Goal: Task Accomplishment & Management: Complete application form

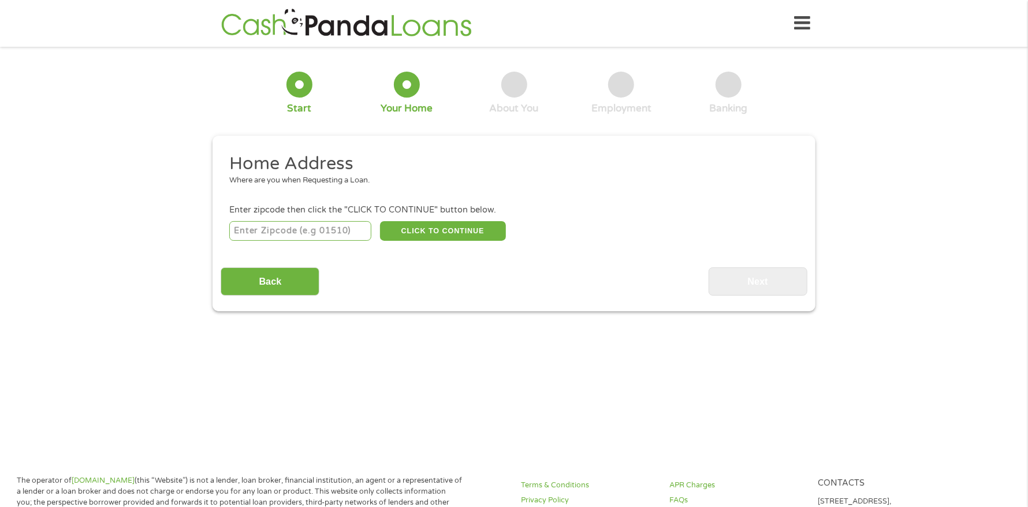
click at [295, 232] on input "number" at bounding box center [300, 231] width 143 height 20
type input "77573"
click at [448, 232] on button "CLICK TO CONTINUE" at bounding box center [443, 231] width 126 height 20
type input "77573"
type input "League City"
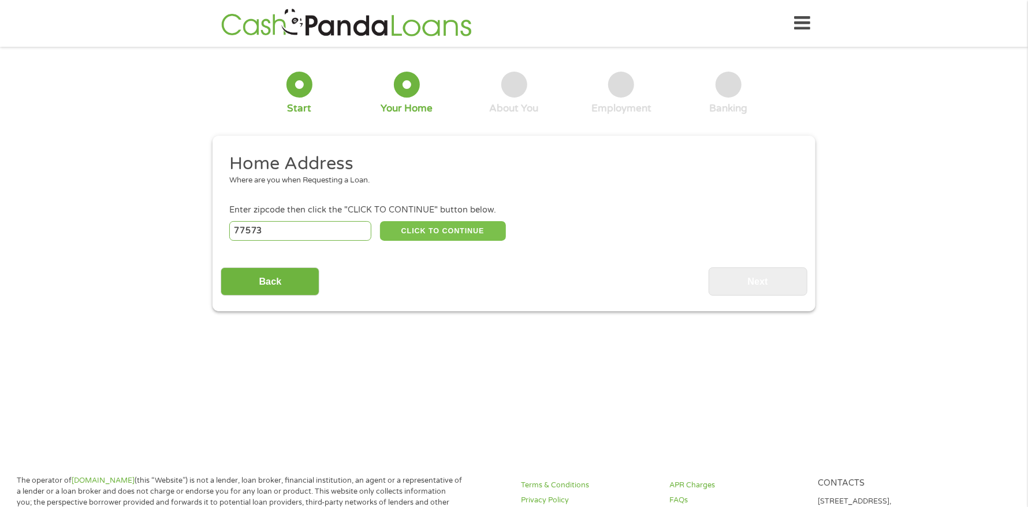
select select "[US_STATE]"
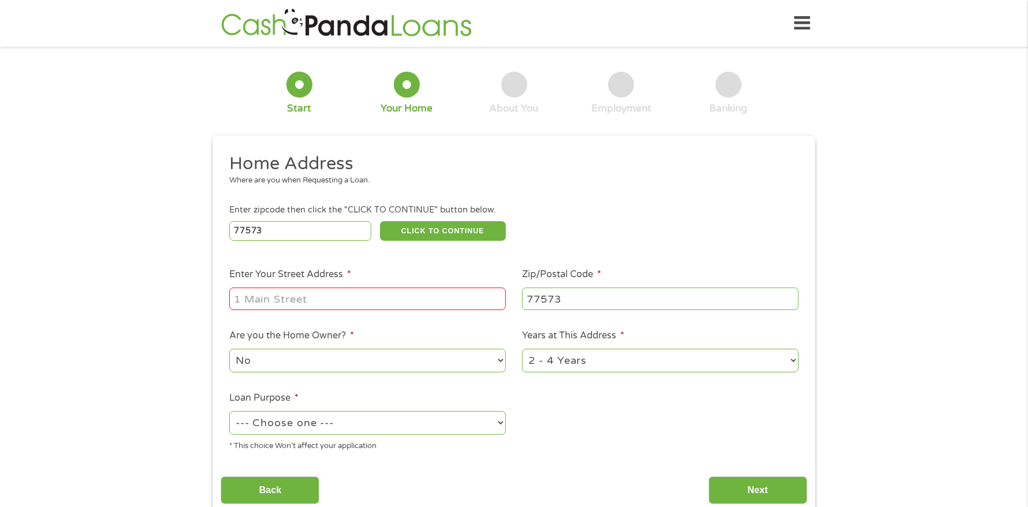
click at [373, 295] on input "Enter Your Street Address *" at bounding box center [367, 299] width 277 height 22
type input "[STREET_ADDRESS]"
click at [264, 357] on select "No Yes" at bounding box center [367, 361] width 277 height 24
select select "yes"
click at [229, 349] on select "No Yes" at bounding box center [367, 361] width 277 height 24
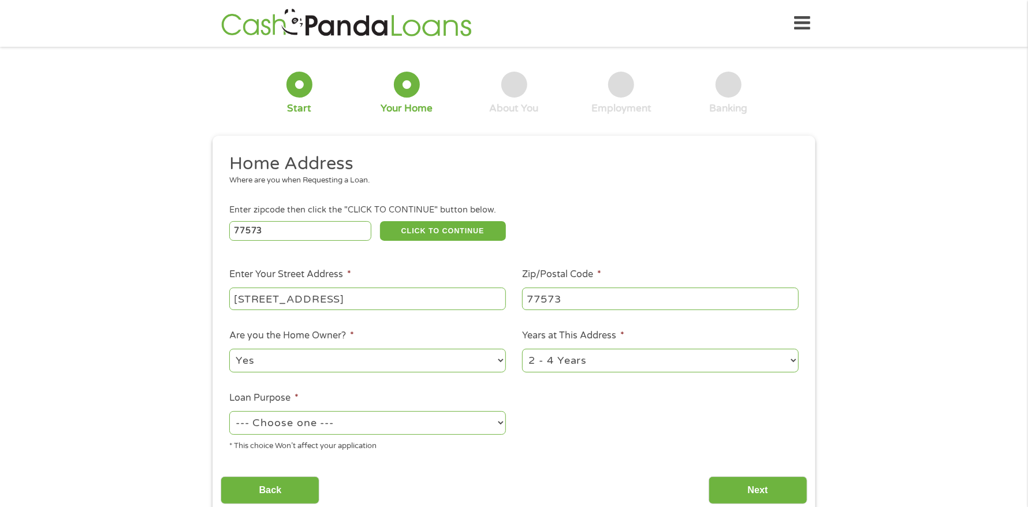
click at [601, 361] on select "1 Year or less 1 - 2 Years 2 - 4 Years Over 4 Years" at bounding box center [660, 361] width 277 height 24
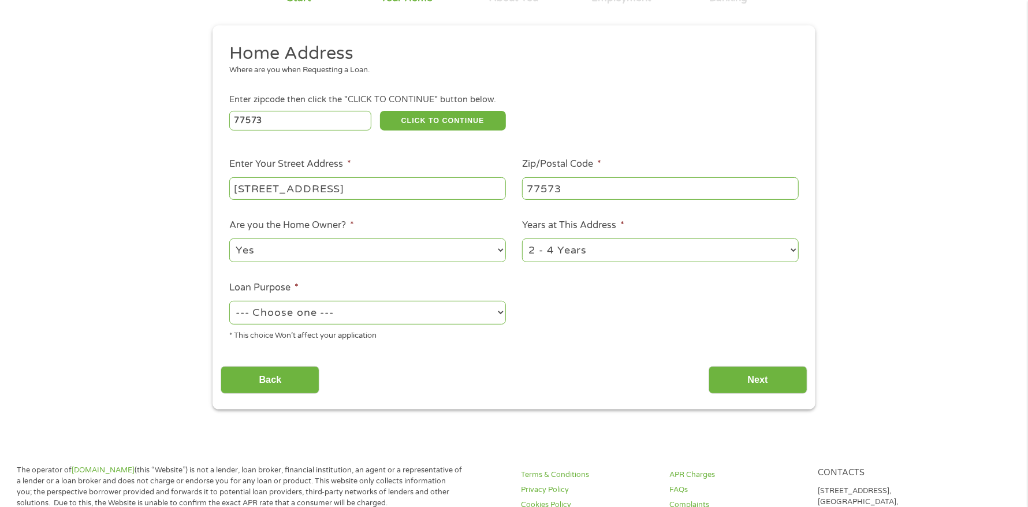
scroll to position [115, 0]
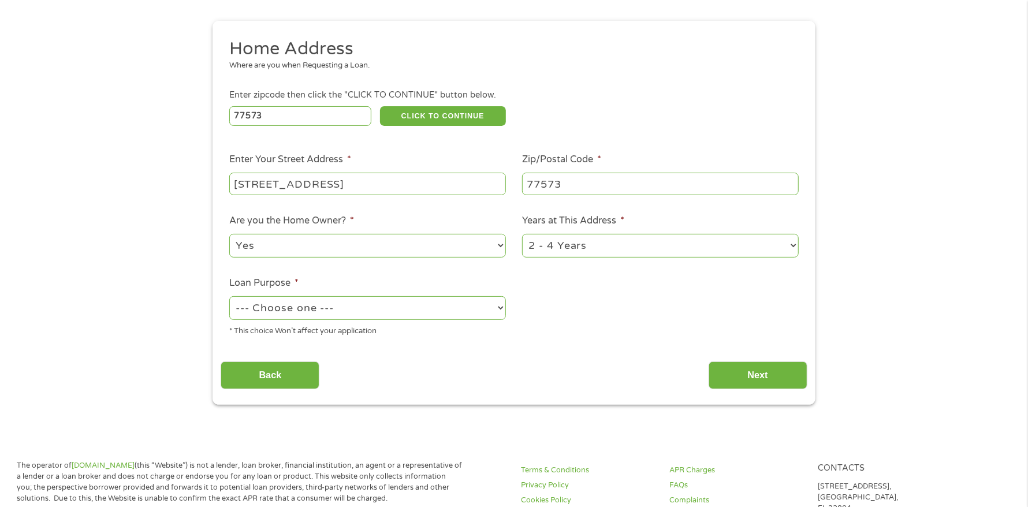
click at [308, 306] on select "--- Choose one --- Pay Bills Debt Consolidation Home Improvement Major Purchase…" at bounding box center [367, 308] width 277 height 24
select select "other"
click at [229, 296] on select "--- Choose one --- Pay Bills Debt Consolidation Home Improvement Major Purchase…" at bounding box center [367, 308] width 277 height 24
click at [270, 379] on input "Back" at bounding box center [270, 376] width 99 height 28
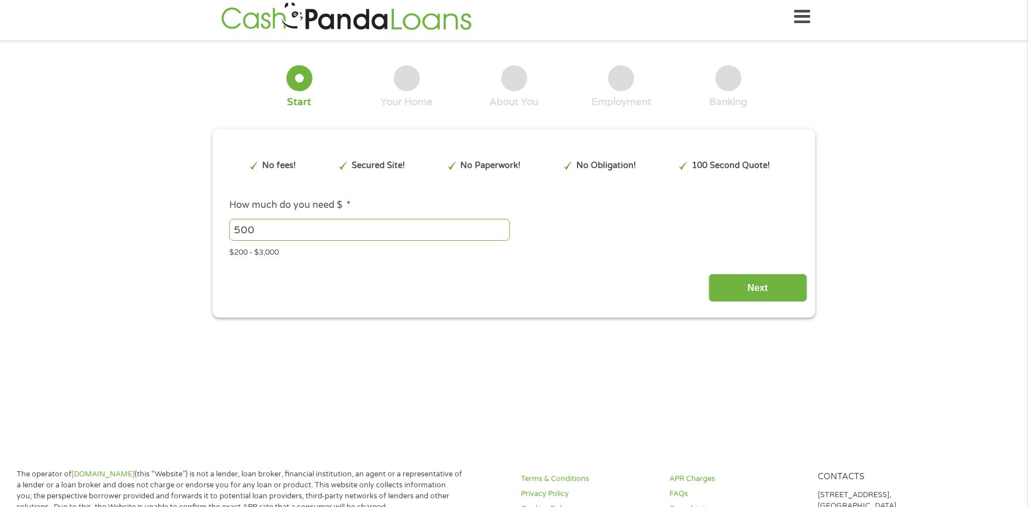
scroll to position [0, 0]
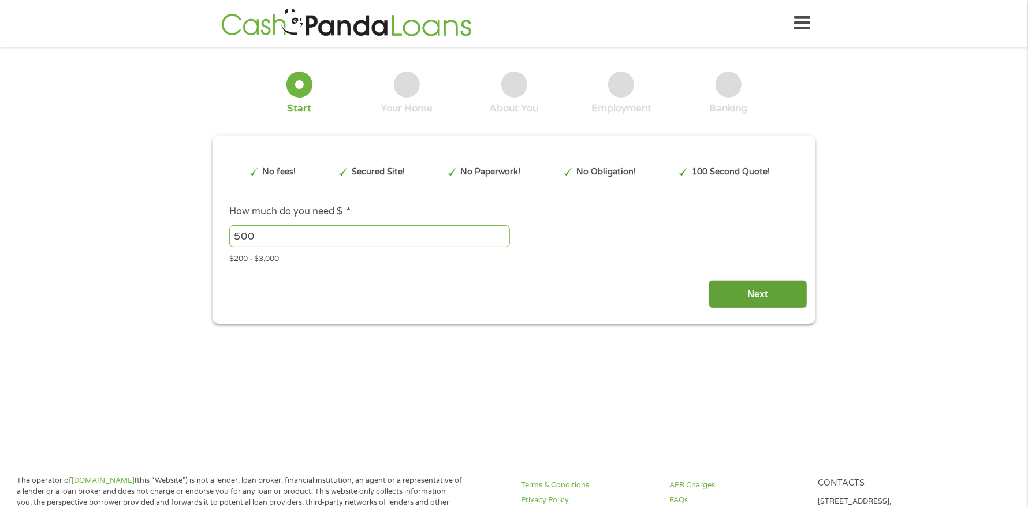
click at [789, 295] on input "Next" at bounding box center [758, 294] width 99 height 28
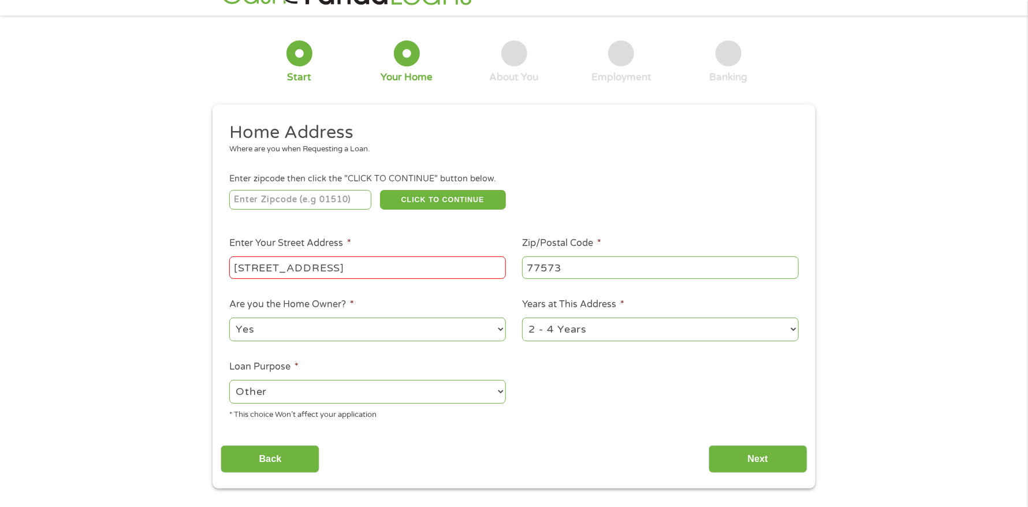
scroll to position [57, 0]
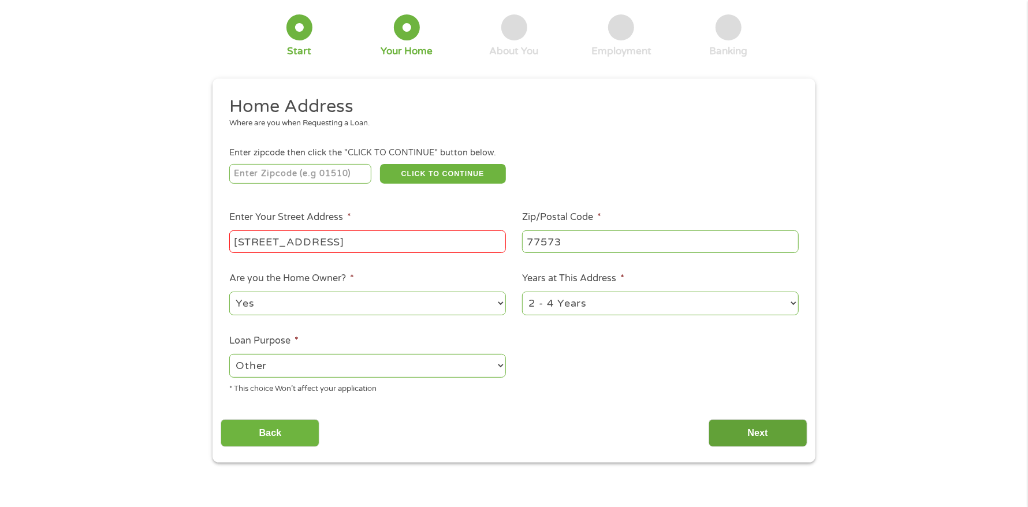
click at [774, 429] on input "Next" at bounding box center [758, 433] width 99 height 28
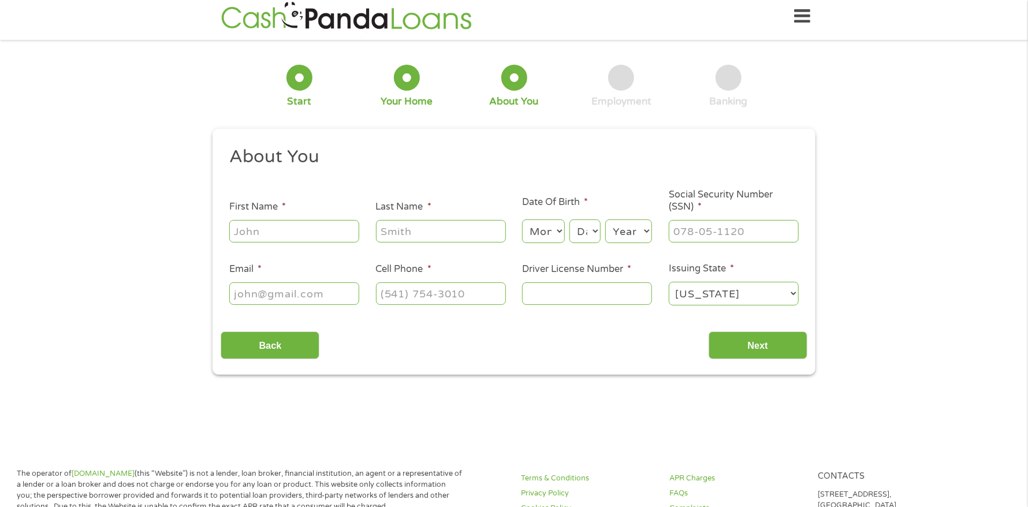
scroll to position [0, 0]
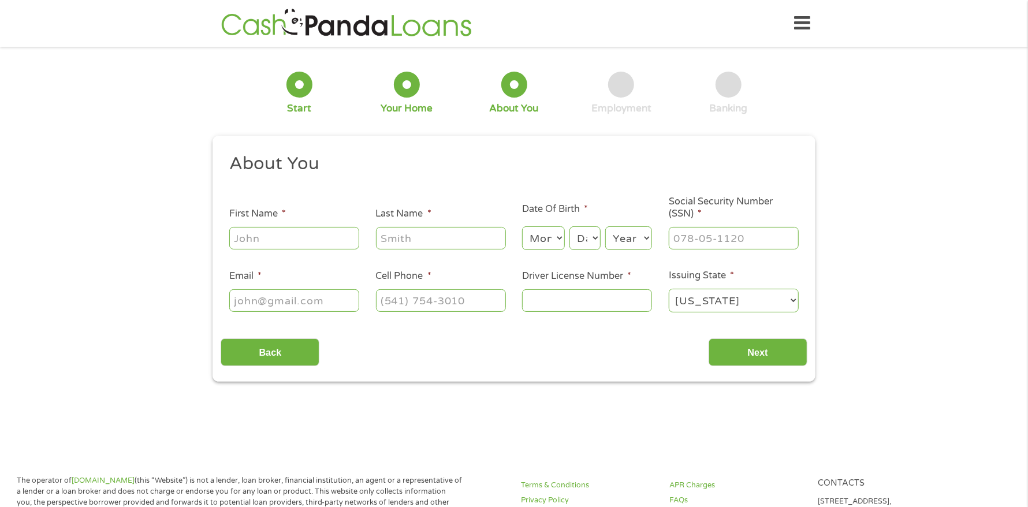
click at [303, 240] on input "First Name *" at bounding box center [294, 238] width 130 height 22
type input "[PERSON_NAME]"
type input "Saduske"
click at [548, 240] on select "Month 1 2 3 4 5 6 7 8 9 10 11 12" at bounding box center [543, 238] width 42 height 24
select select "8"
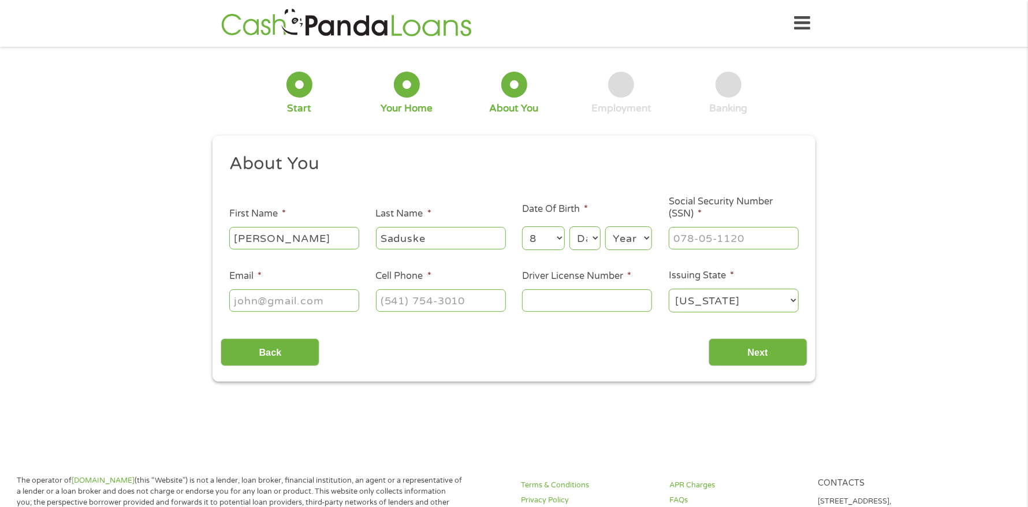
click at [522, 226] on select "Month 1 2 3 4 5 6 7 8 9 10 11 12" at bounding box center [543, 238] width 42 height 24
click at [586, 237] on select "Day 1 2 3 4 5 6 7 8 9 10 11 12 13 14 15 16 17 18 19 20 21 22 23 24 25 26 27 28 …" at bounding box center [584, 238] width 31 height 24
select select "2"
click at [569, 226] on select "Day 1 2 3 4 5 6 7 8 9 10 11 12 13 14 15 16 17 18 19 20 21 22 23 24 25 26 27 28 …" at bounding box center [584, 238] width 31 height 24
click at [621, 246] on select "Year [DATE] 2006 2005 2004 2003 2002 2001 2000 1999 1998 1997 1996 1995 1994 19…" at bounding box center [628, 238] width 47 height 24
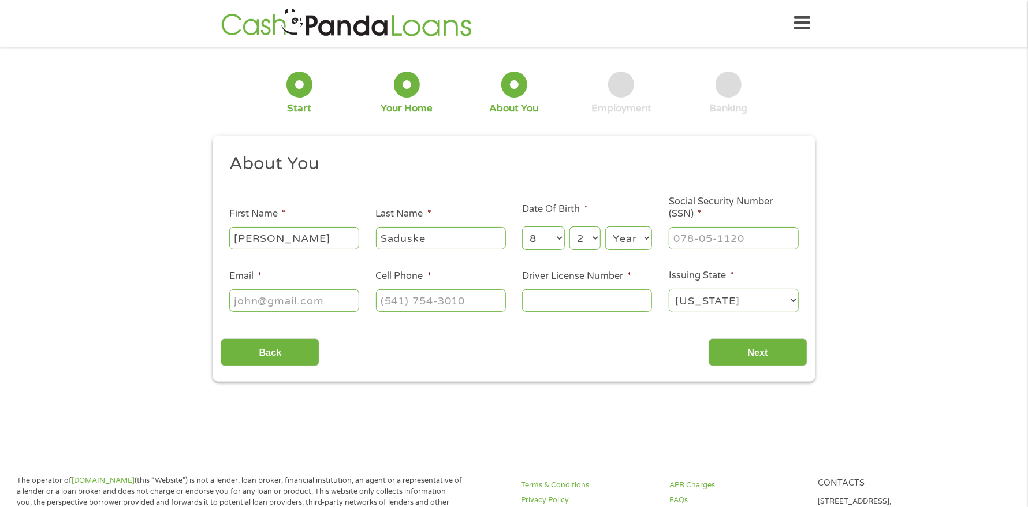
select select "1962"
click at [605, 226] on select "Year [DATE] 2006 2005 2004 2003 2002 2001 2000 1999 1998 1997 1996 1995 1994 19…" at bounding box center [628, 238] width 47 height 24
click at [683, 238] on input "___-__-____" at bounding box center [734, 238] width 130 height 22
type input "466-37-9480"
click at [307, 304] on input "Email *" at bounding box center [294, 300] width 130 height 22
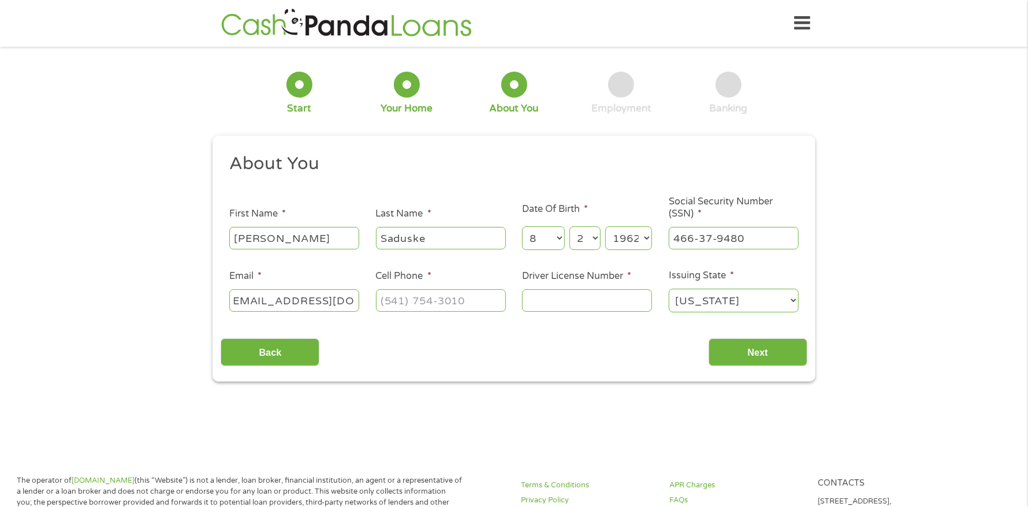
scroll to position [0, 17]
type input "[EMAIL_ADDRESS][DOMAIN_NAME]"
type input "[PHONE_NUMBER]"
type input "10915575"
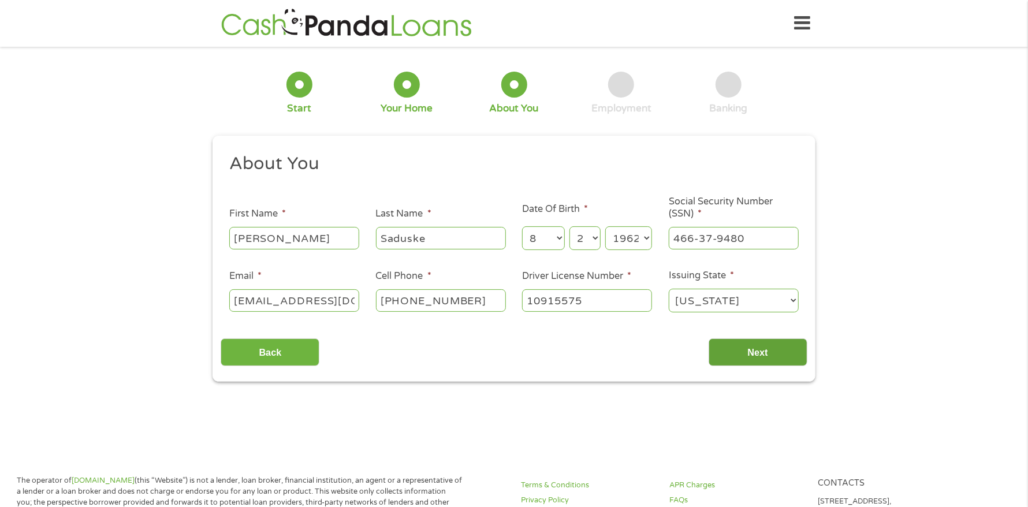
click at [758, 358] on input "Next" at bounding box center [758, 352] width 99 height 28
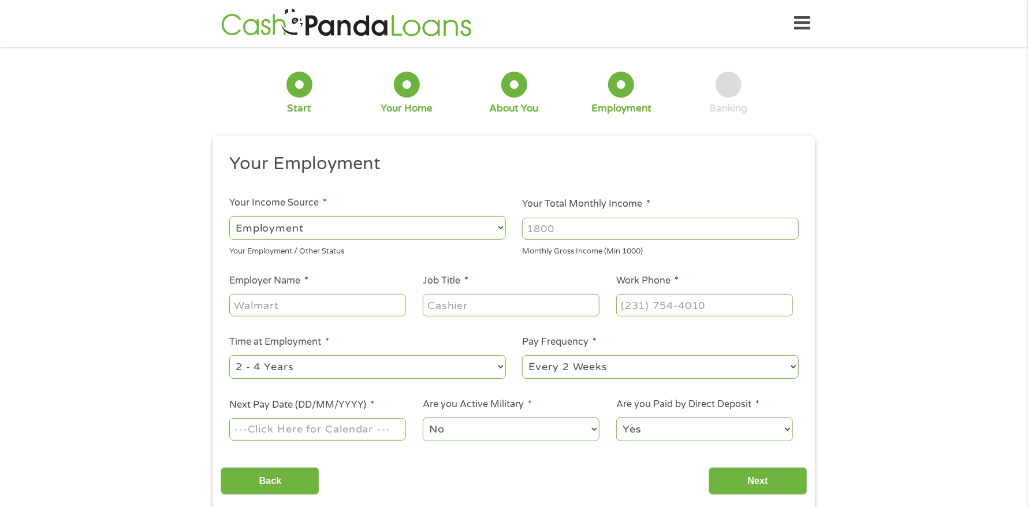
scroll to position [5, 5]
drag, startPoint x: 582, startPoint y: 228, endPoint x: 562, endPoint y: 231, distance: 20.4
click at [541, 231] on input "Your Total Monthly Income *" at bounding box center [660, 229] width 277 height 22
click at [791, 224] on input "1000" at bounding box center [660, 229] width 277 height 22
click at [791, 224] on input "1001" at bounding box center [660, 229] width 277 height 22
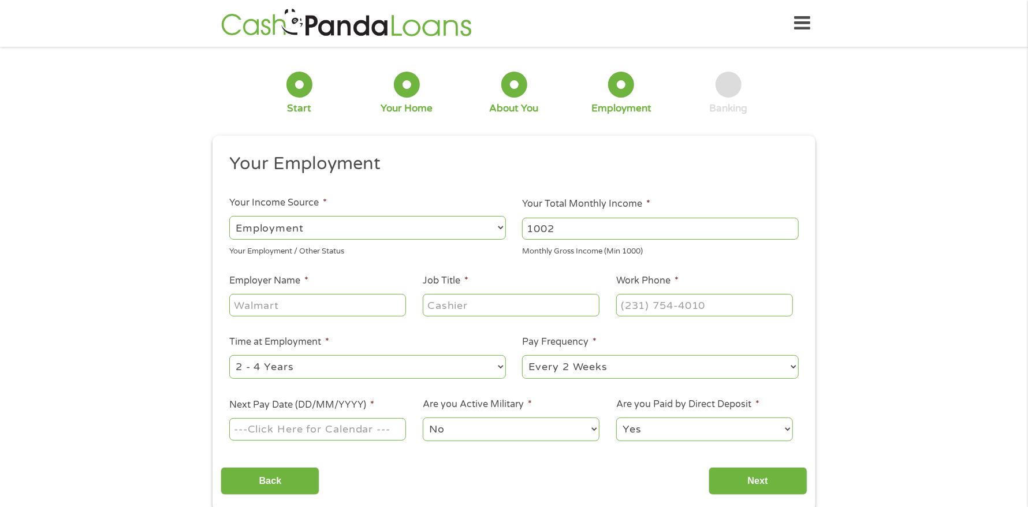
click at [791, 224] on input "1002" at bounding box center [660, 229] width 277 height 22
click at [791, 224] on input "1003" at bounding box center [660, 229] width 277 height 22
click at [789, 230] on input "1002" at bounding box center [660, 229] width 277 height 22
click at [789, 230] on input "1001" at bounding box center [660, 229] width 277 height 22
click at [789, 230] on input "1000" at bounding box center [660, 229] width 277 height 22
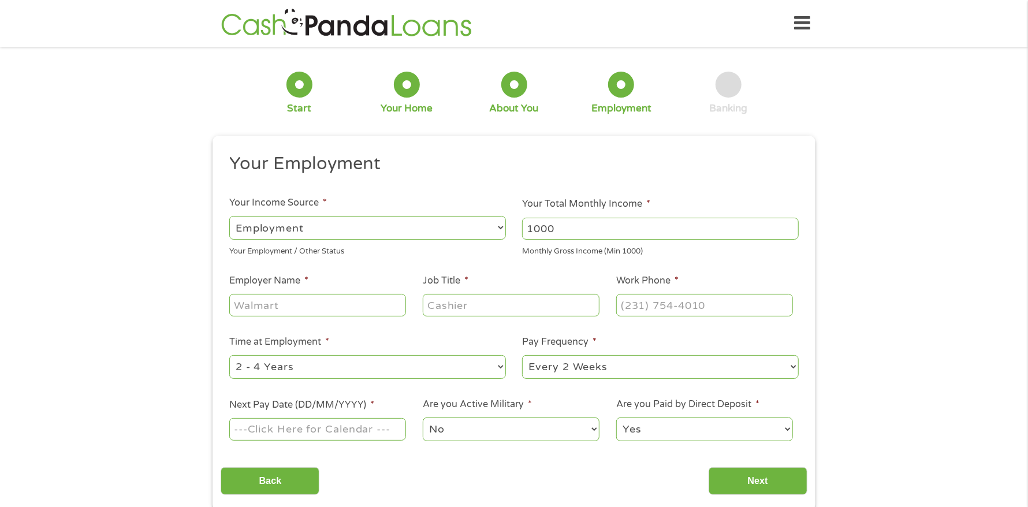
click at [789, 230] on input "1000" at bounding box center [660, 229] width 277 height 22
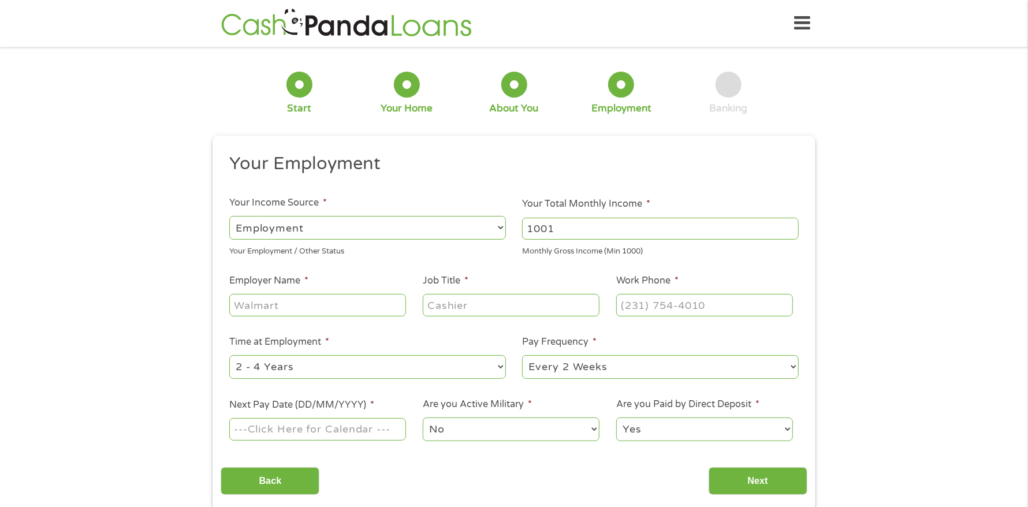
click at [789, 222] on input "1001" at bounding box center [660, 229] width 277 height 22
click at [789, 222] on input "1002" at bounding box center [660, 229] width 277 height 22
click at [789, 222] on input "1067" at bounding box center [660, 229] width 277 height 22
drag, startPoint x: 577, startPoint y: 230, endPoint x: 521, endPoint y: 232, distance: 56.0
click at [521, 232] on li "Your Total Monthly Income * 1067 Monthly Gross Income (Min 1000)" at bounding box center [660, 227] width 293 height 60
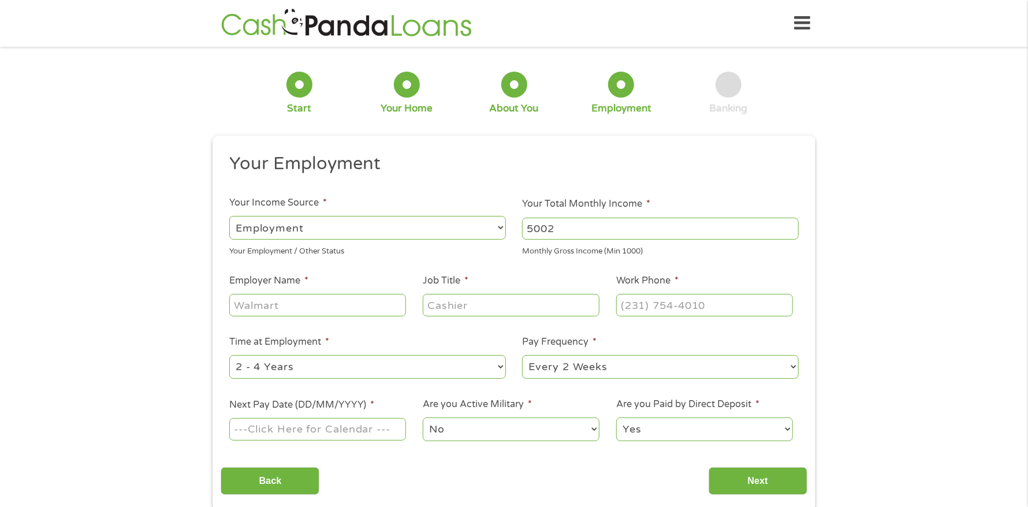
type input "5002"
click at [297, 307] on input "Employer Name *" at bounding box center [317, 305] width 177 height 22
type input "[PERSON_NAME]"
type input "Payroll"
type input "[PHONE_NUMBER]"
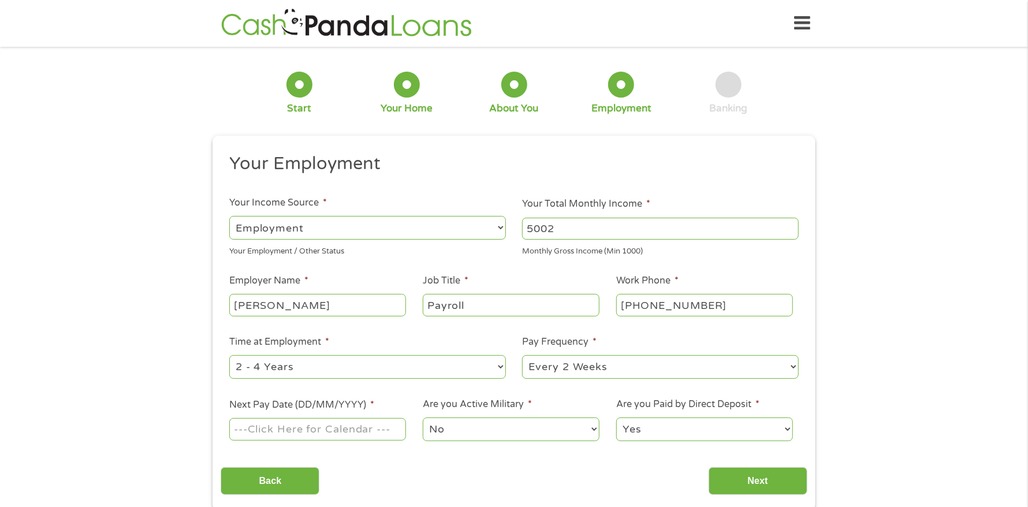
click at [284, 364] on select "--- Choose one --- 1 Year or less 1 - 2 Years 2 - 4 Years Over 4 Years" at bounding box center [367, 367] width 277 height 24
select select "60months"
click at [229, 355] on select "--- Choose one --- 1 Year or less 1 - 2 Years 2 - 4 Years Over 4 Years" at bounding box center [367, 367] width 277 height 24
click at [273, 433] on input "Next Pay Date (DD/MM/YYYY) *" at bounding box center [317, 429] width 177 height 22
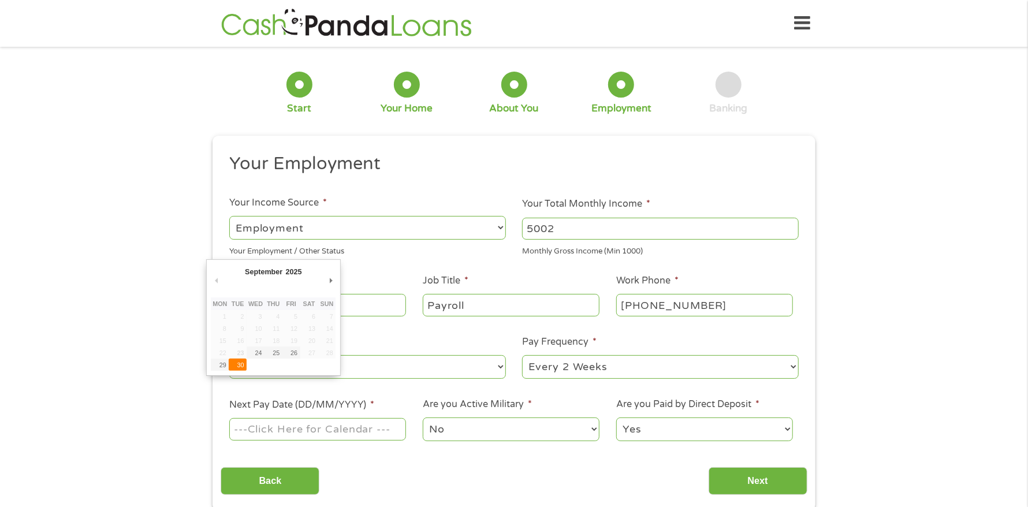
type input "[DATE]"
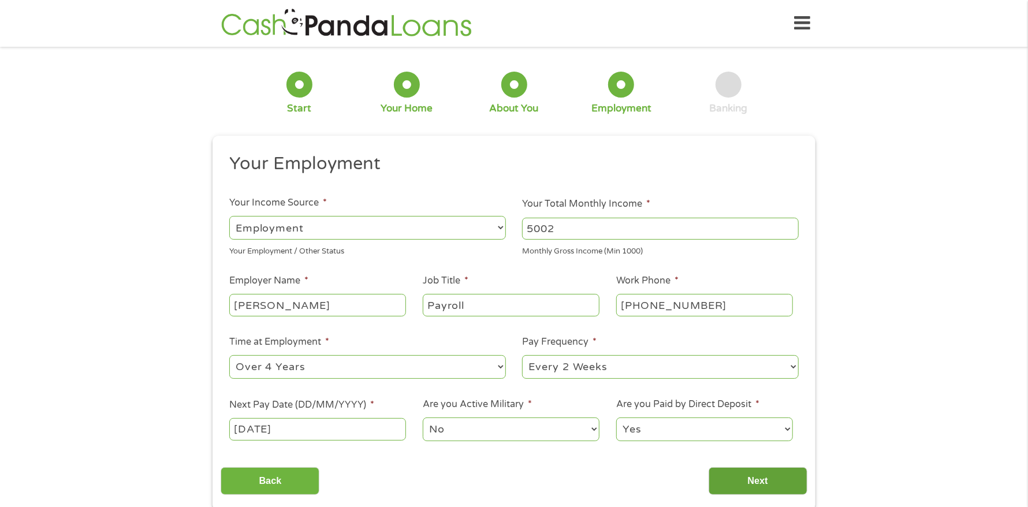
click at [752, 477] on input "Next" at bounding box center [758, 481] width 99 height 28
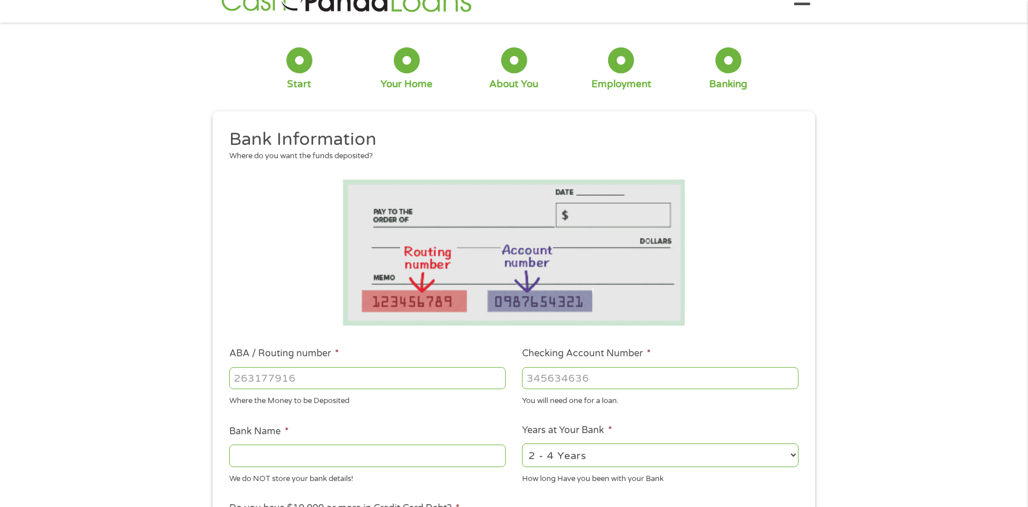
scroll to position [57, 0]
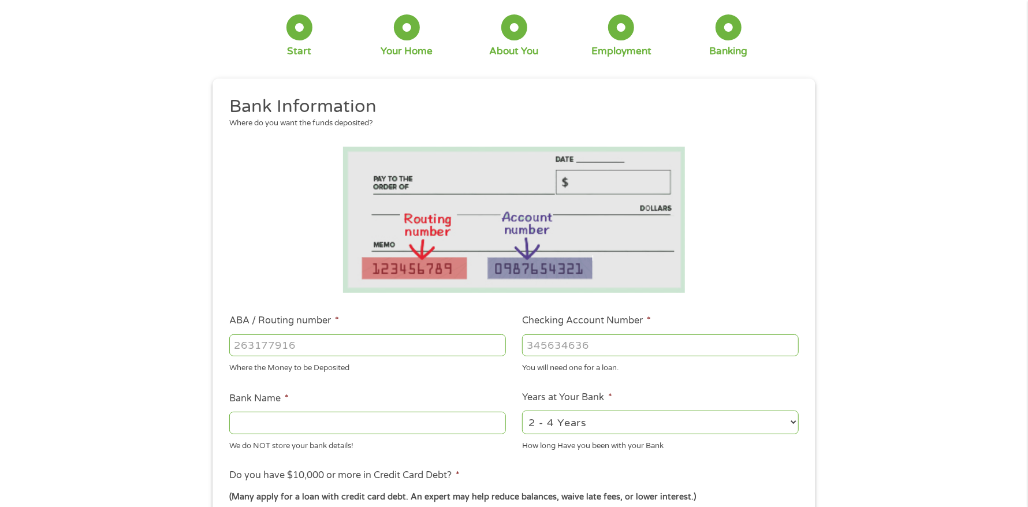
click at [280, 357] on div at bounding box center [367, 345] width 277 height 27
click at [308, 347] on input "ABA / Routing number *" at bounding box center [367, 345] width 277 height 22
type input "031176110"
type input "CAPITAL ONE NA"
type input "031176110"
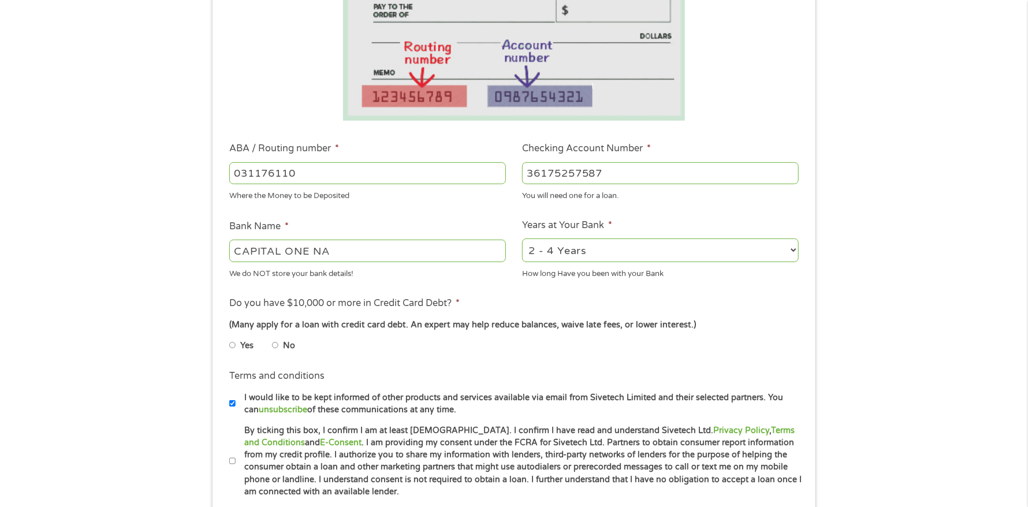
scroll to position [230, 0]
type input "36175257587"
click at [232, 345] on input "Yes" at bounding box center [232, 344] width 7 height 18
radio input "true"
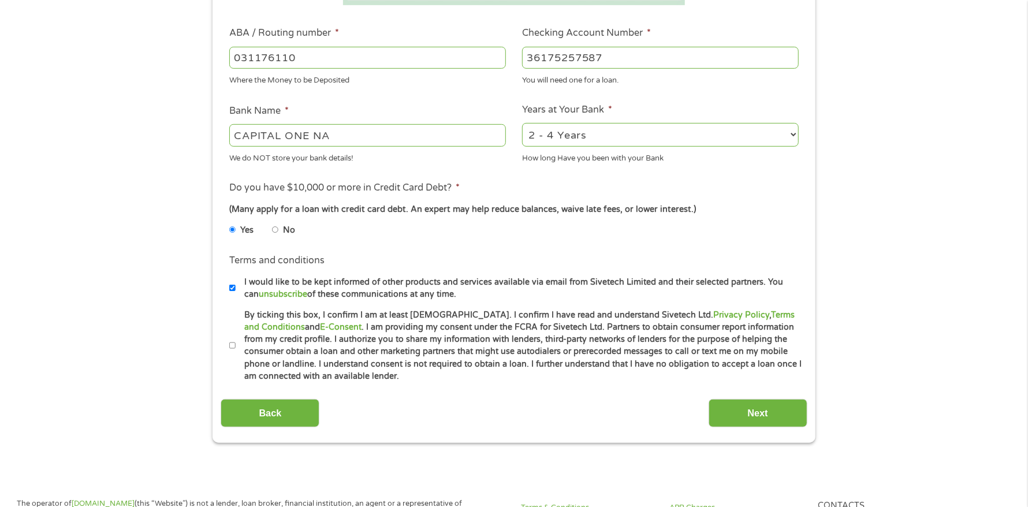
scroll to position [347, 0]
click at [232, 343] on input "By ticking this box, I confirm I am at least [DEMOGRAPHIC_DATA]. I confirm I ha…" at bounding box center [232, 344] width 7 height 18
checkbox input "true"
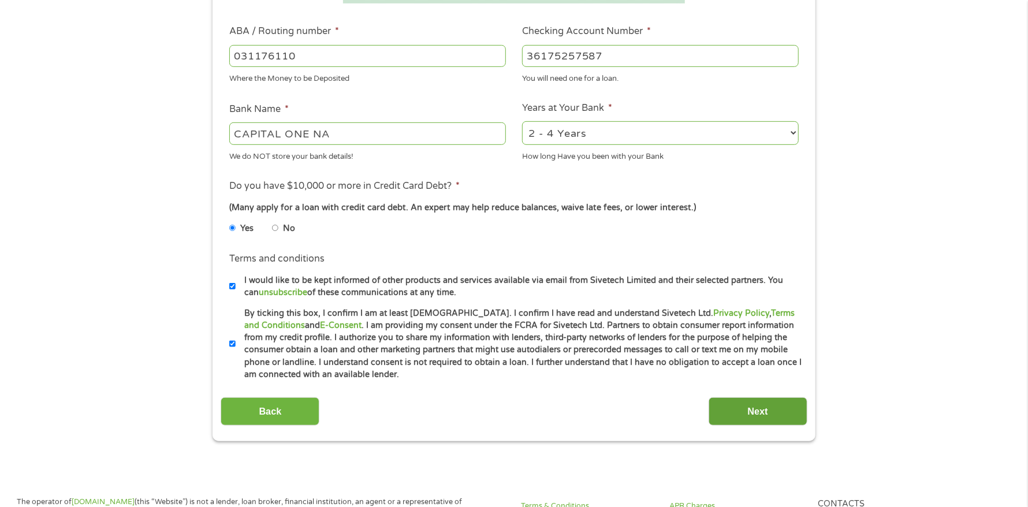
click at [757, 414] on input "Next" at bounding box center [758, 411] width 99 height 28
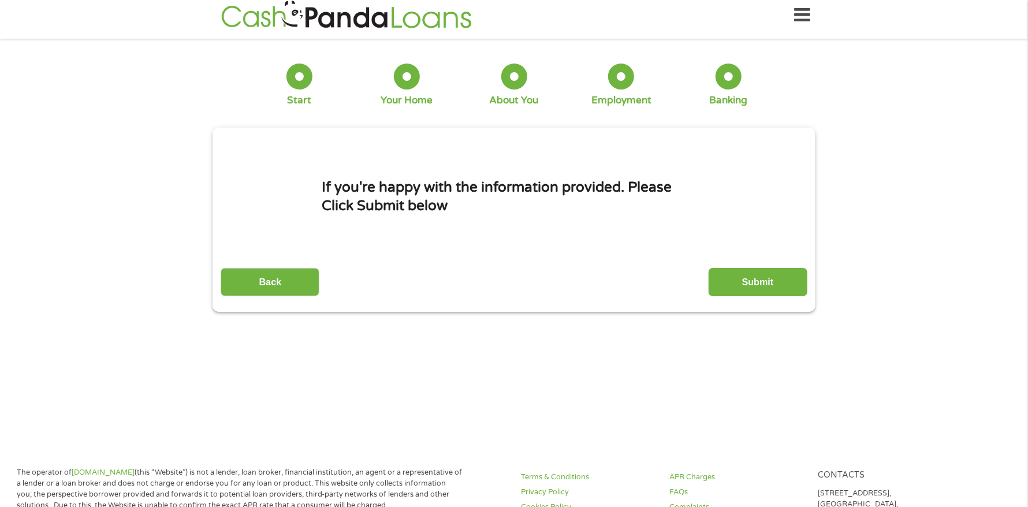
scroll to position [0, 0]
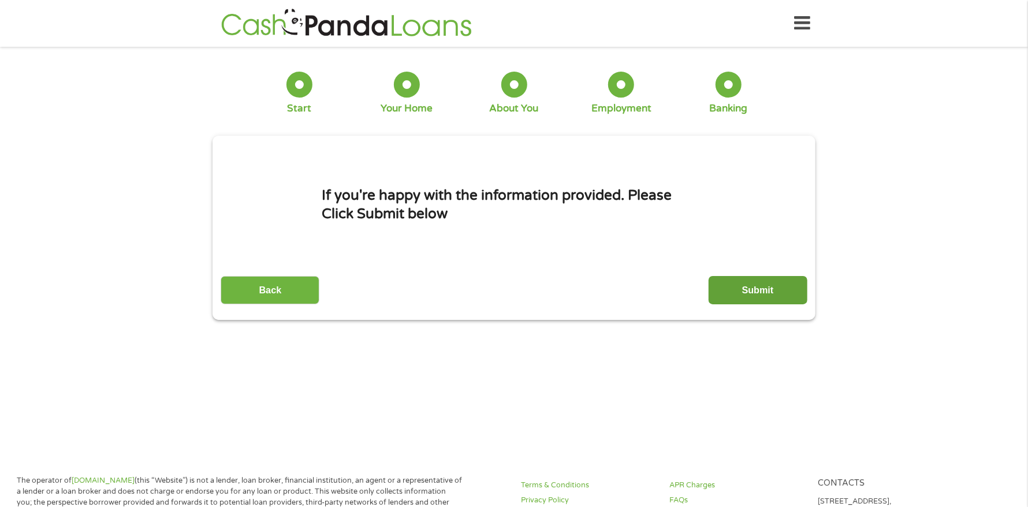
click at [758, 293] on input "Submit" at bounding box center [758, 290] width 99 height 28
